Goal: Navigation & Orientation: Find specific page/section

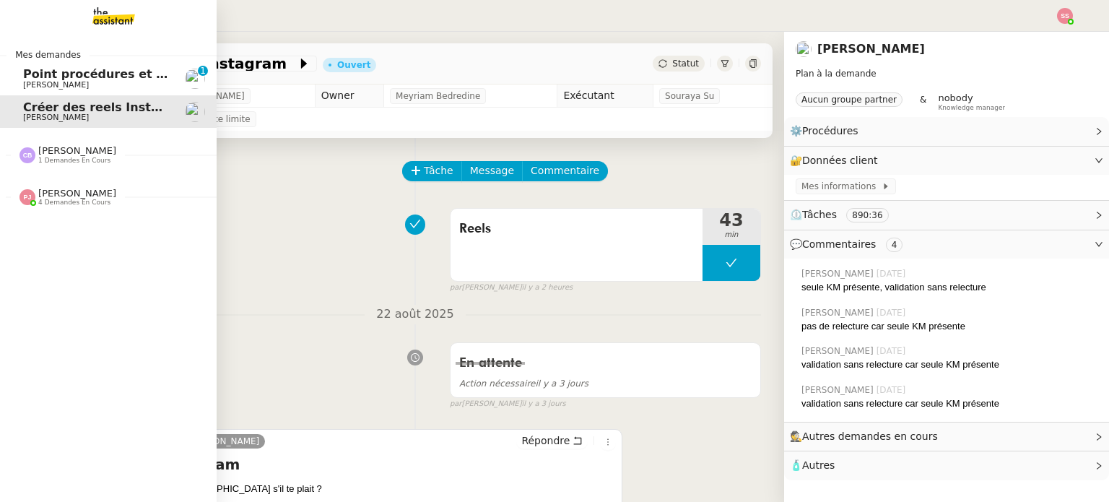
click at [47, 91] on link "Point procédures et FAQ [PERSON_NAME] 0 1 2 3 4 5 6 7 8 9" at bounding box center [108, 78] width 217 height 33
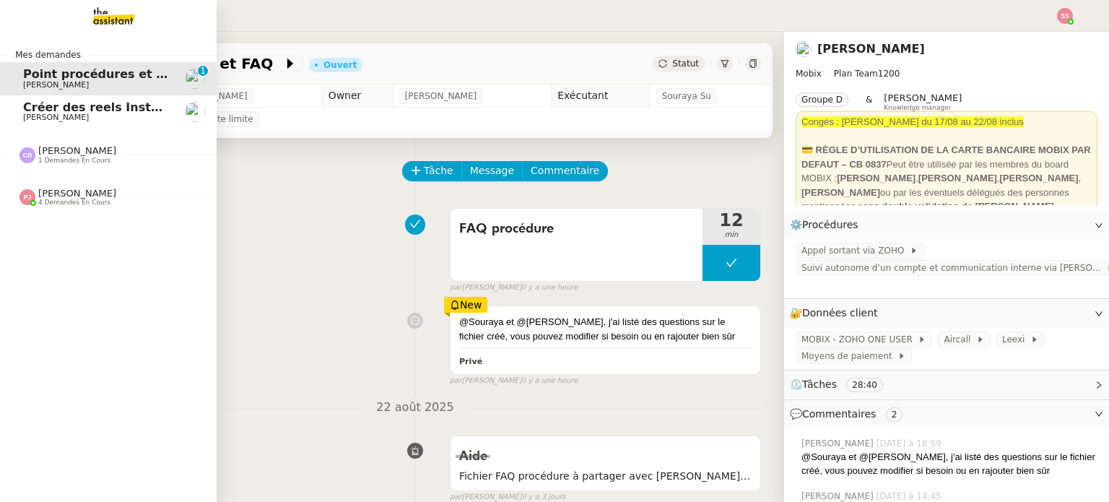
click at [51, 190] on span "[PERSON_NAME]" at bounding box center [77, 193] width 78 height 11
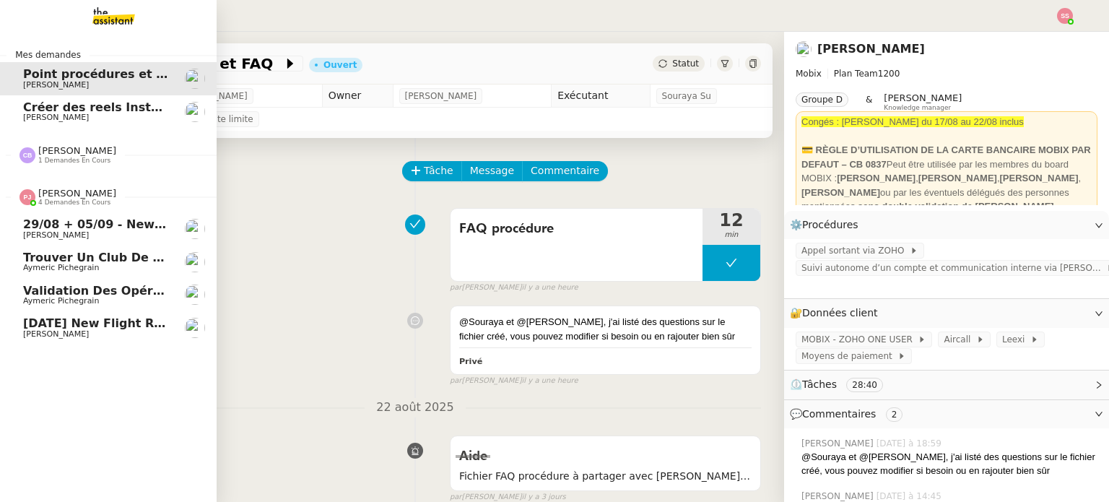
click at [75, 257] on span "Trouver un club de tennis pour septembre" at bounding box center [163, 258] width 281 height 14
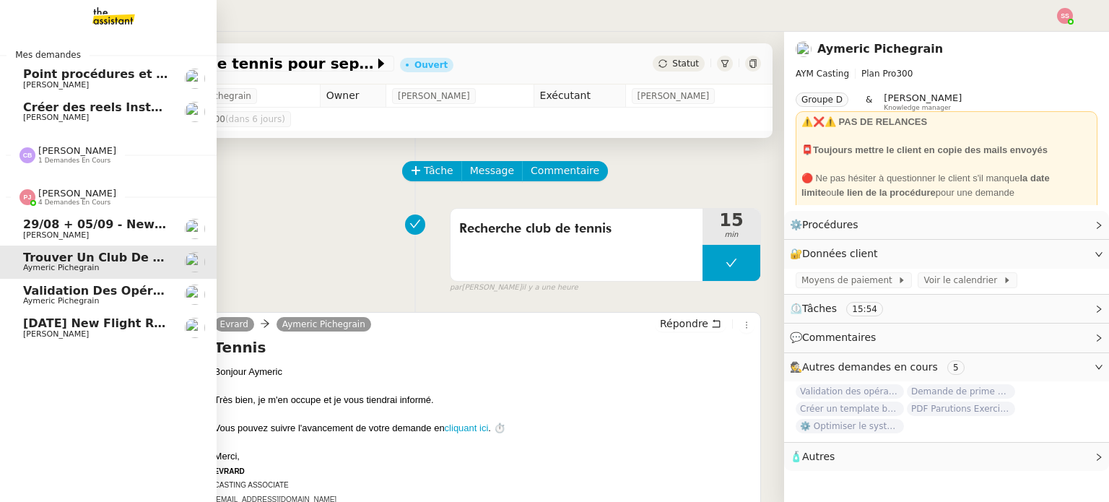
click at [64, 280] on link "Validation des opérations comptables [PERSON_NAME]" at bounding box center [108, 295] width 217 height 33
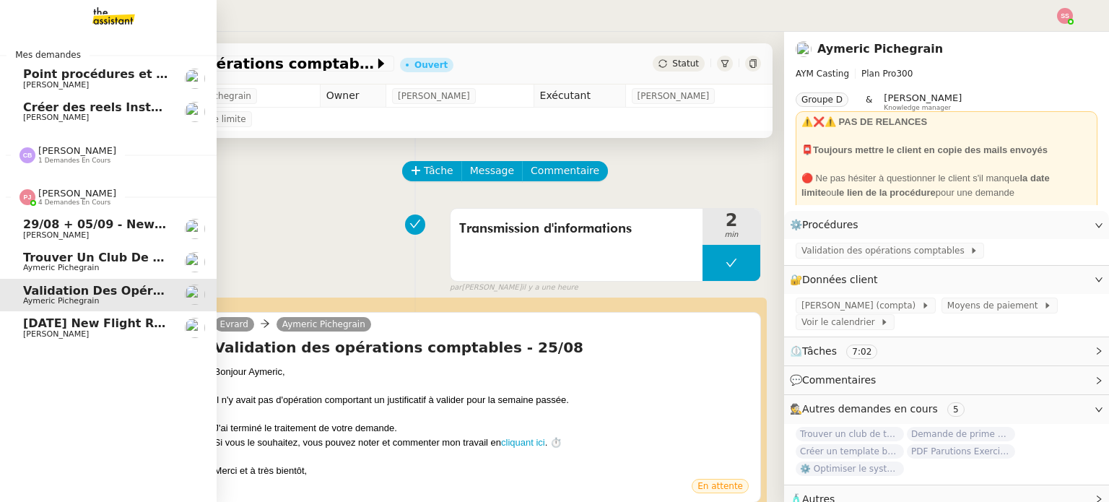
click at [34, 229] on span "29/08 + 05/09 - New flight request - [PERSON_NAME]" at bounding box center [198, 224] width 351 height 14
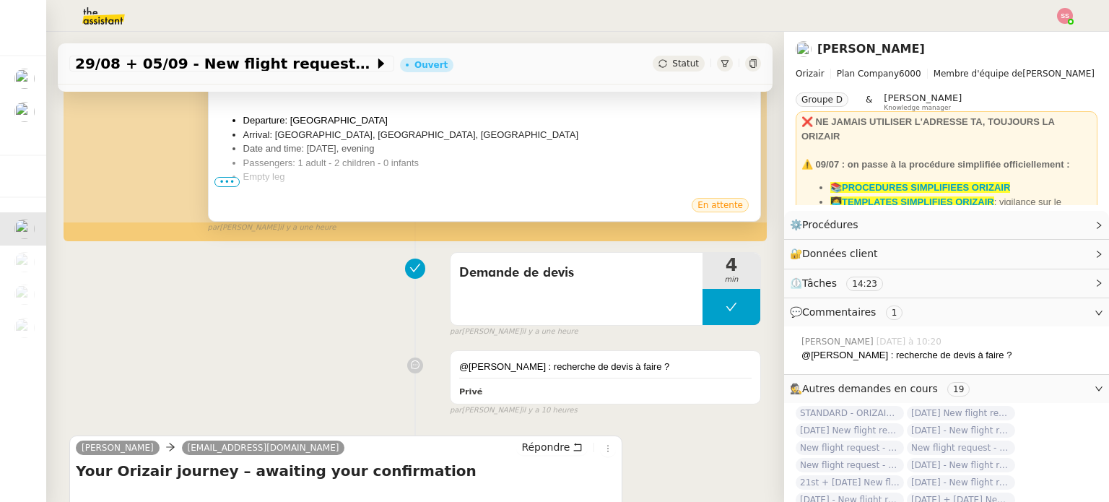
scroll to position [361, 0]
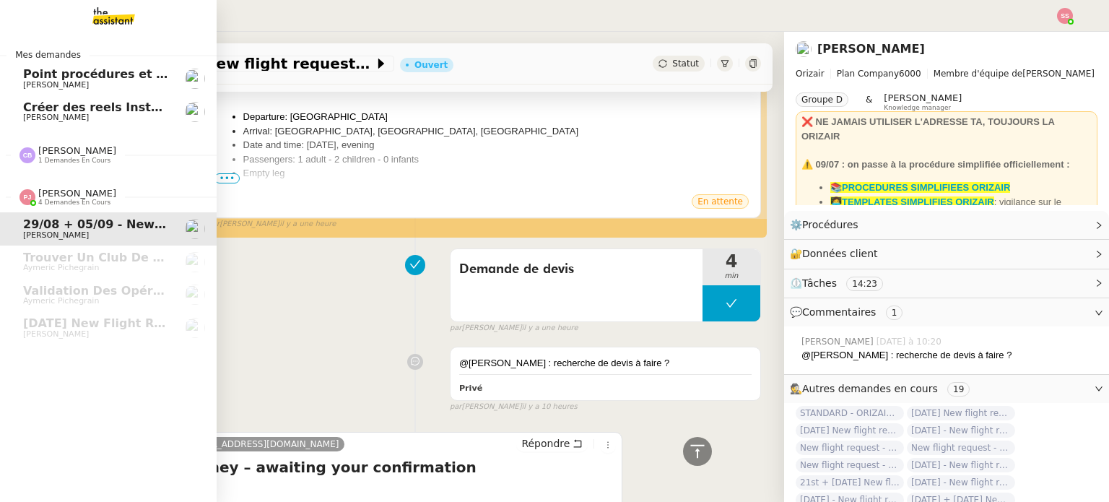
click at [89, 123] on link "Créer des reels Instagram [PERSON_NAME]" at bounding box center [108, 111] width 217 height 33
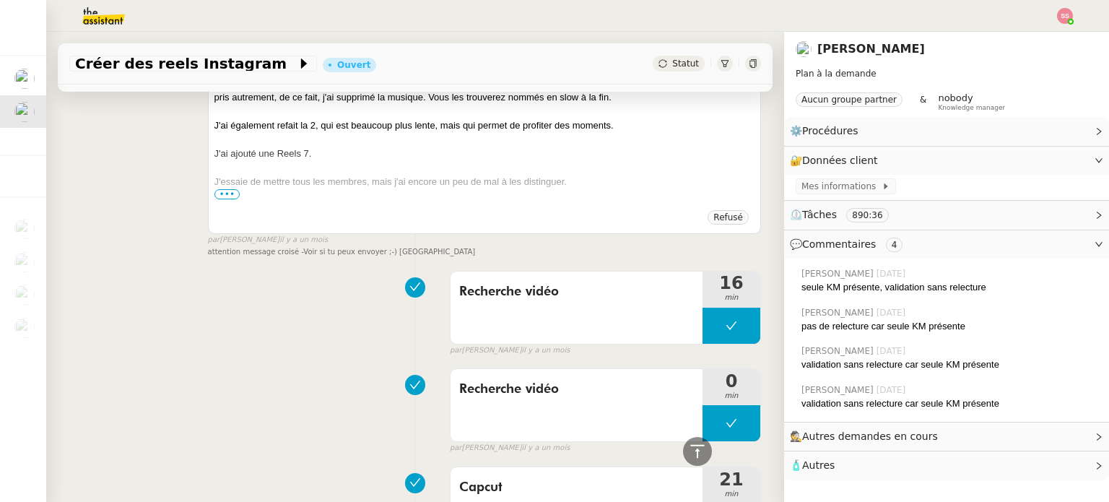
scroll to position [9557, 0]
